Goal: Information Seeking & Learning: Learn about a topic

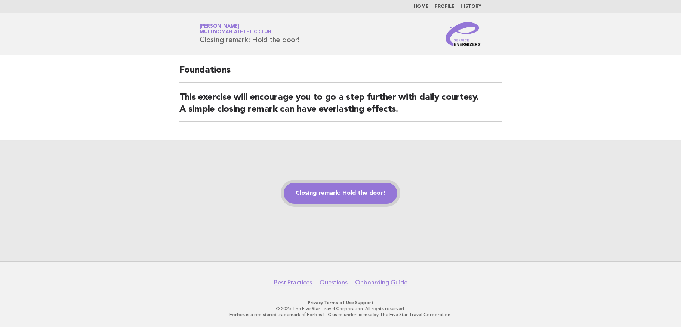
click at [345, 193] on link "Closing remark: Hold the door!" at bounding box center [341, 193] width 114 height 21
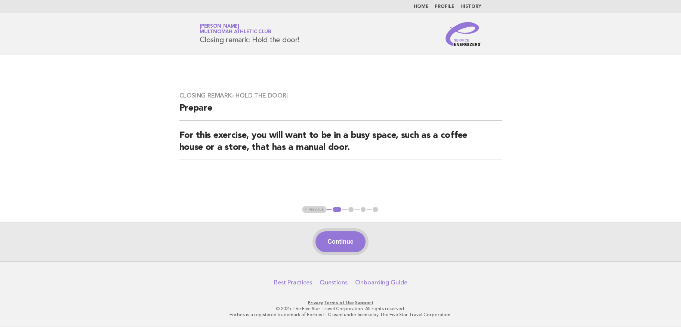
click at [330, 249] on button "Continue" at bounding box center [340, 241] width 50 height 21
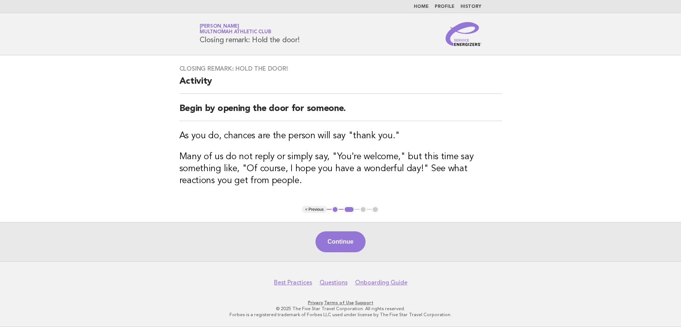
click at [334, 245] on button "Continue" at bounding box center [340, 241] width 50 height 21
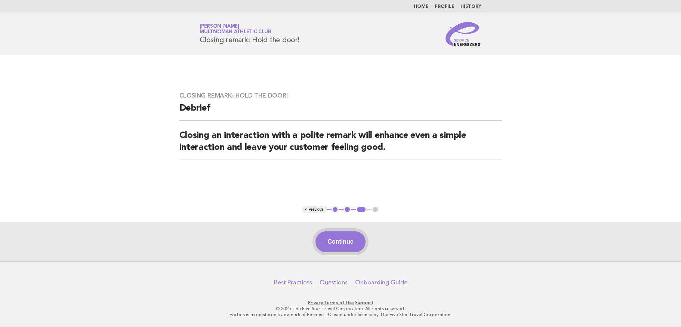
click at [335, 241] on button "Continue" at bounding box center [340, 241] width 50 height 21
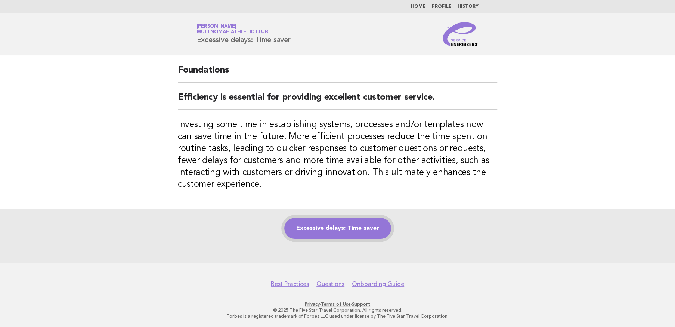
click at [361, 225] on link "Excessive delays: Time saver" at bounding box center [337, 228] width 107 height 21
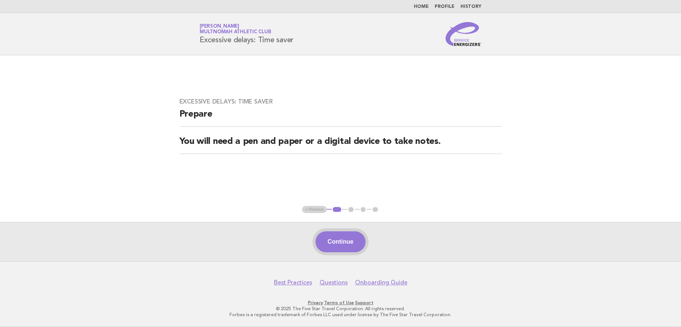
click at [345, 240] on button "Continue" at bounding box center [340, 241] width 50 height 21
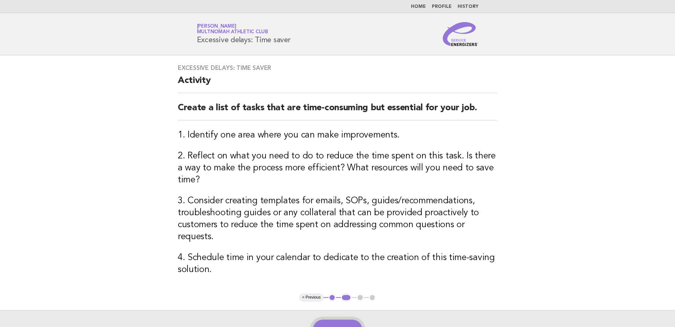
click at [328, 320] on button "Continue" at bounding box center [338, 330] width 50 height 21
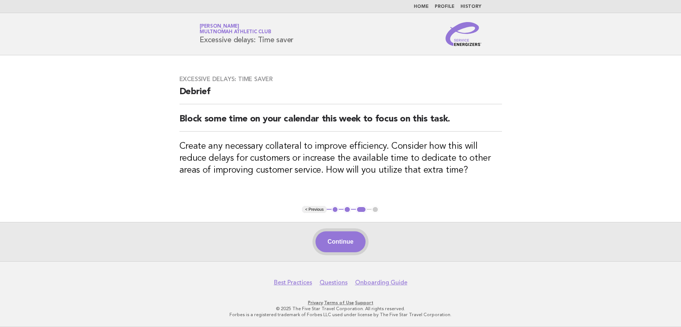
click at [342, 244] on button "Continue" at bounding box center [340, 241] width 50 height 21
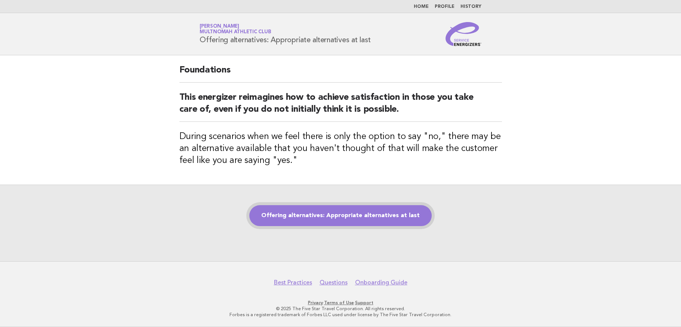
click at [340, 210] on link "Offering alternatives: Appropriate alternatives at last" at bounding box center [340, 215] width 182 height 21
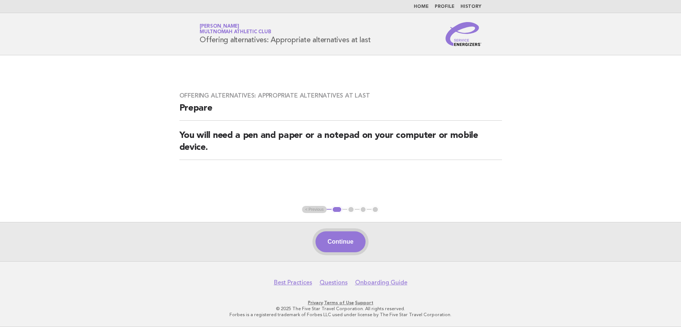
click at [341, 240] on button "Continue" at bounding box center [340, 241] width 50 height 21
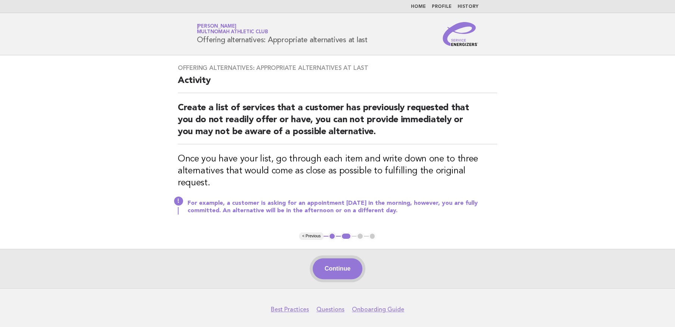
click at [338, 258] on button "Continue" at bounding box center [338, 268] width 50 height 21
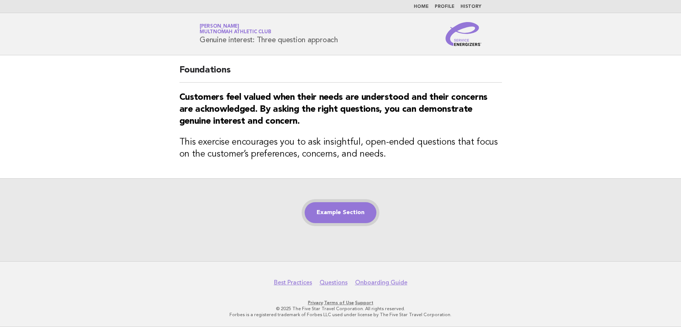
click at [341, 214] on link "Example Section" at bounding box center [341, 212] width 72 height 21
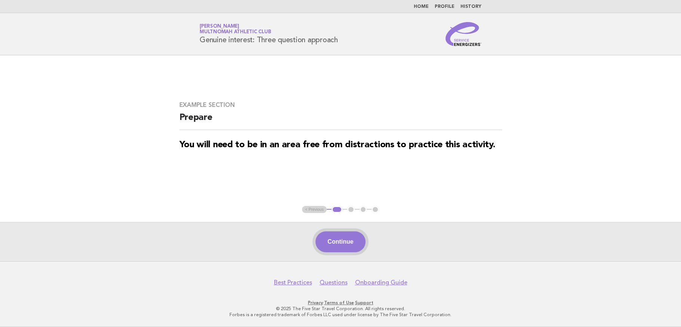
click at [334, 237] on button "Continue" at bounding box center [340, 241] width 50 height 21
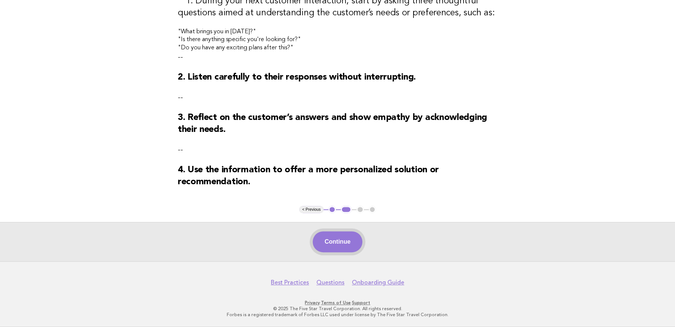
click at [341, 244] on button "Continue" at bounding box center [338, 241] width 50 height 21
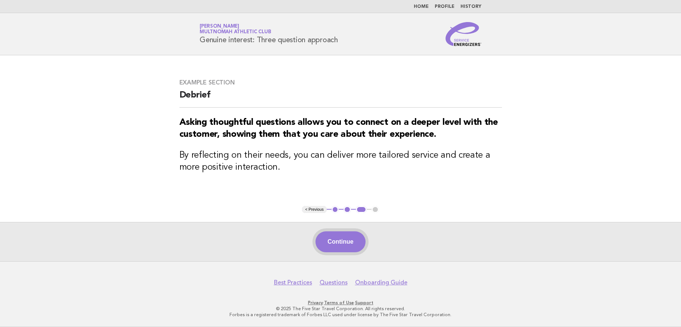
click at [352, 244] on button "Continue" at bounding box center [340, 241] width 50 height 21
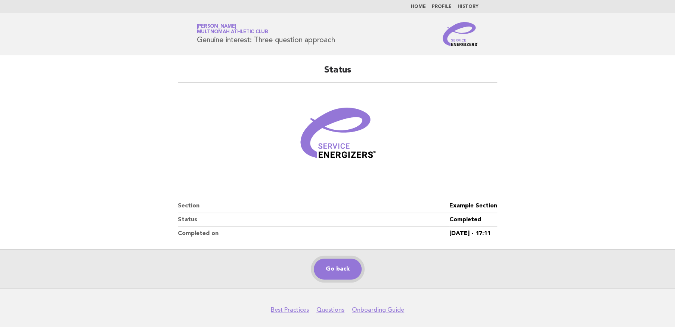
click at [330, 268] on link "Go back" at bounding box center [338, 269] width 48 height 21
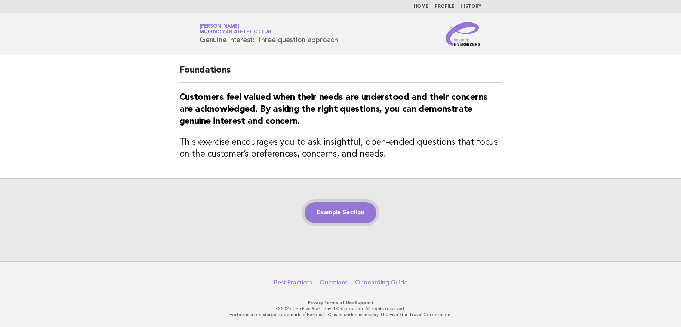
click at [324, 213] on link "Example Section" at bounding box center [341, 212] width 72 height 21
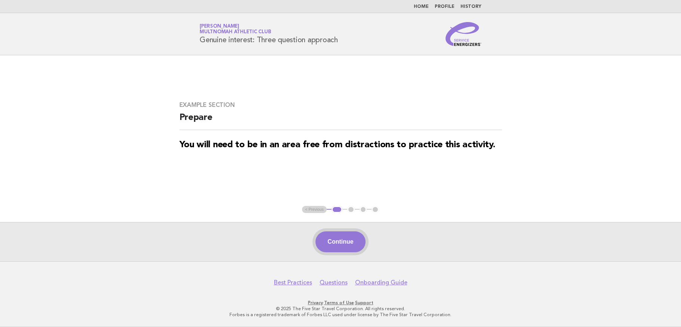
click at [345, 241] on button "Continue" at bounding box center [340, 241] width 50 height 21
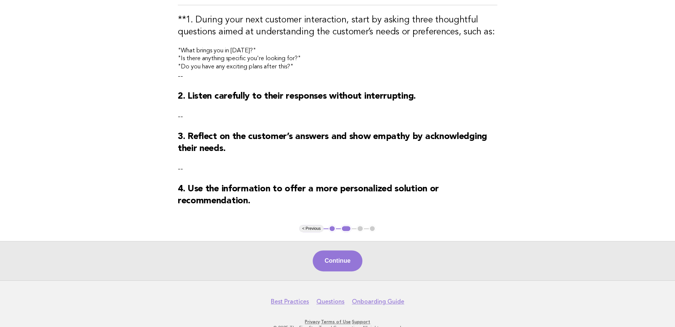
scroll to position [108, 0]
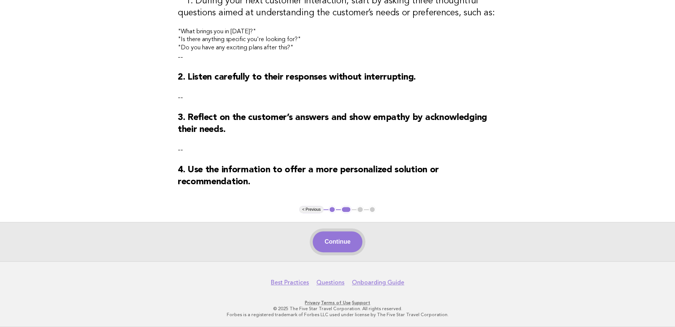
click at [338, 240] on button "Continue" at bounding box center [338, 241] width 50 height 21
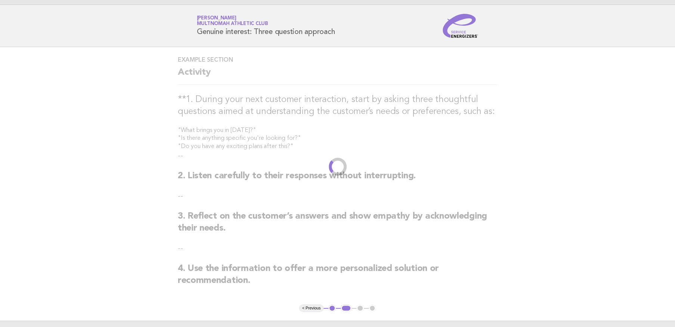
scroll to position [0, 0]
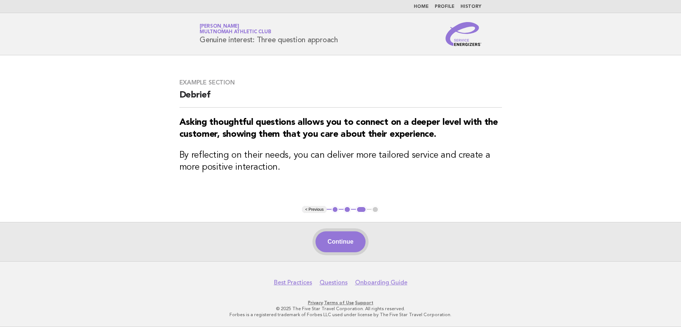
click at [334, 242] on button "Continue" at bounding box center [340, 241] width 50 height 21
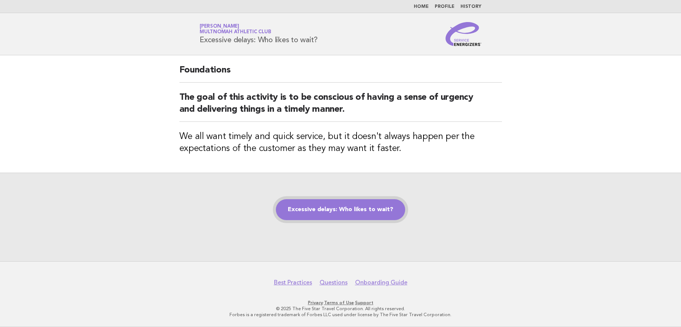
click at [328, 208] on link "Excessive delays: Who likes to wait?" at bounding box center [340, 209] width 129 height 21
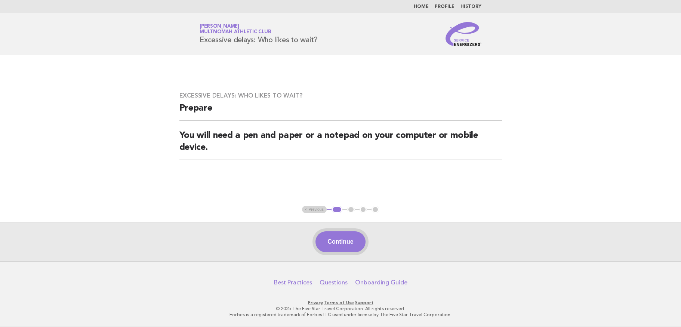
click at [339, 243] on button "Continue" at bounding box center [340, 241] width 50 height 21
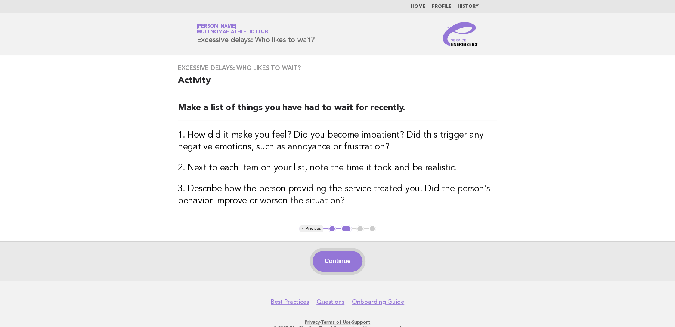
click at [338, 260] on button "Continue" at bounding box center [338, 261] width 50 height 21
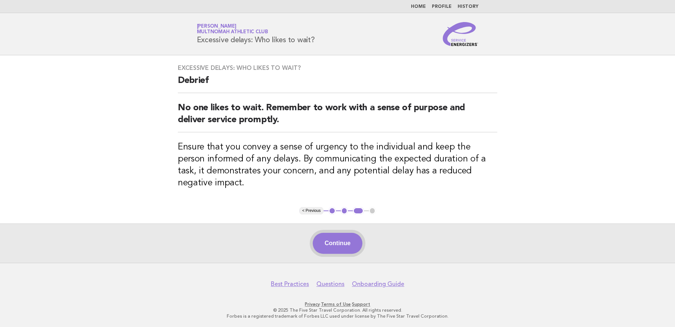
click at [336, 243] on button "Continue" at bounding box center [338, 243] width 50 height 21
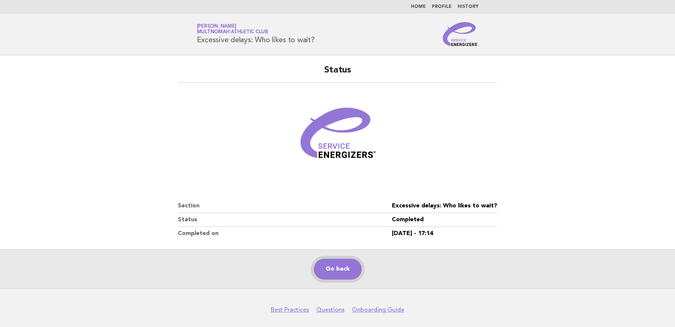
click at [335, 269] on link "Go back" at bounding box center [338, 269] width 48 height 21
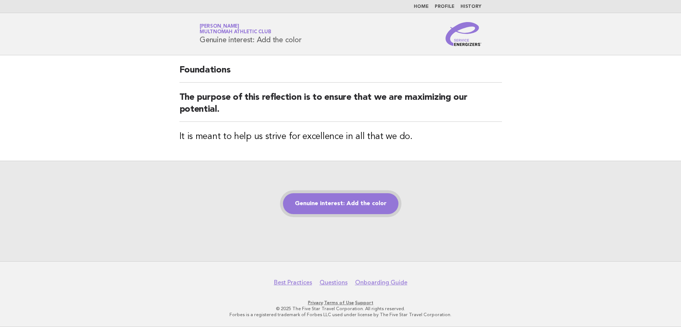
click at [302, 147] on link "Genuine interest: Add the color" at bounding box center [341, 203] width 116 height 21
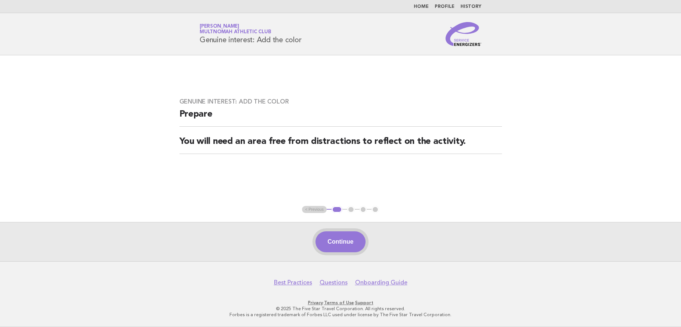
click at [336, 239] on button "Continue" at bounding box center [340, 241] width 50 height 21
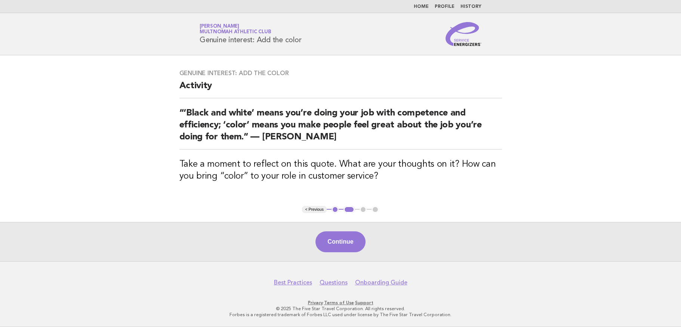
click at [334, 245] on button "Continue" at bounding box center [340, 241] width 50 height 21
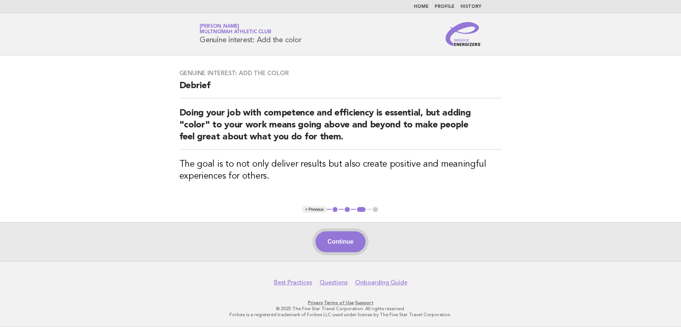
click at [328, 238] on button "Continue" at bounding box center [340, 241] width 50 height 21
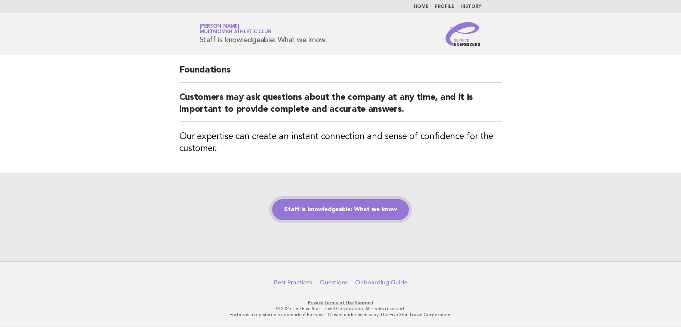
click at [343, 210] on link "Staff is knowledgeable: What we know" at bounding box center [340, 209] width 137 height 21
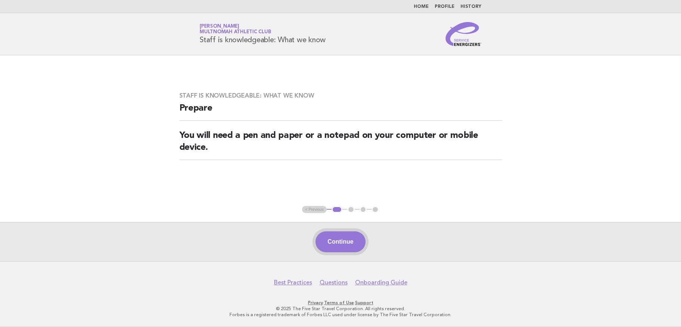
click at [350, 243] on button "Continue" at bounding box center [340, 241] width 50 height 21
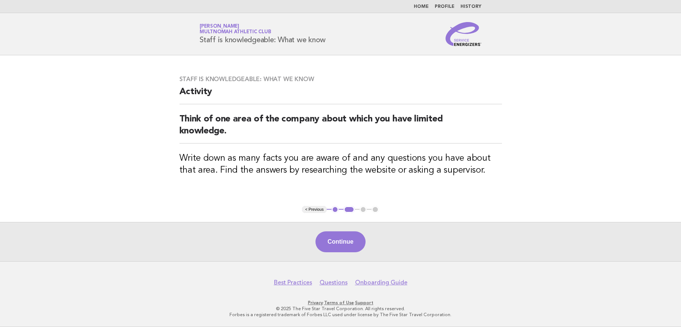
click at [350, 243] on button "Continue" at bounding box center [340, 241] width 50 height 21
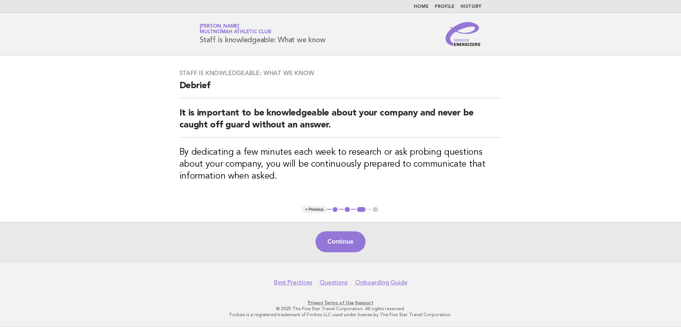
click at [347, 238] on button "Continue" at bounding box center [340, 241] width 50 height 21
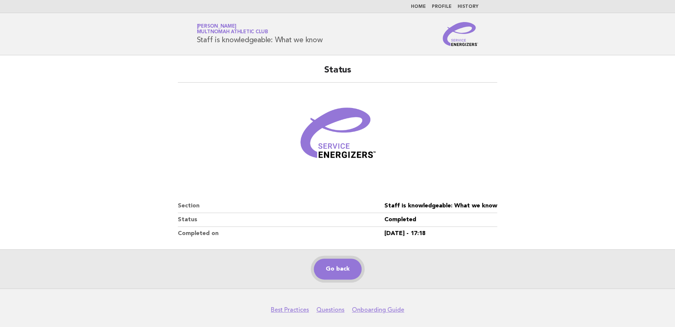
click at [339, 271] on link "Go back" at bounding box center [338, 269] width 48 height 21
